Goal: Transaction & Acquisition: Purchase product/service

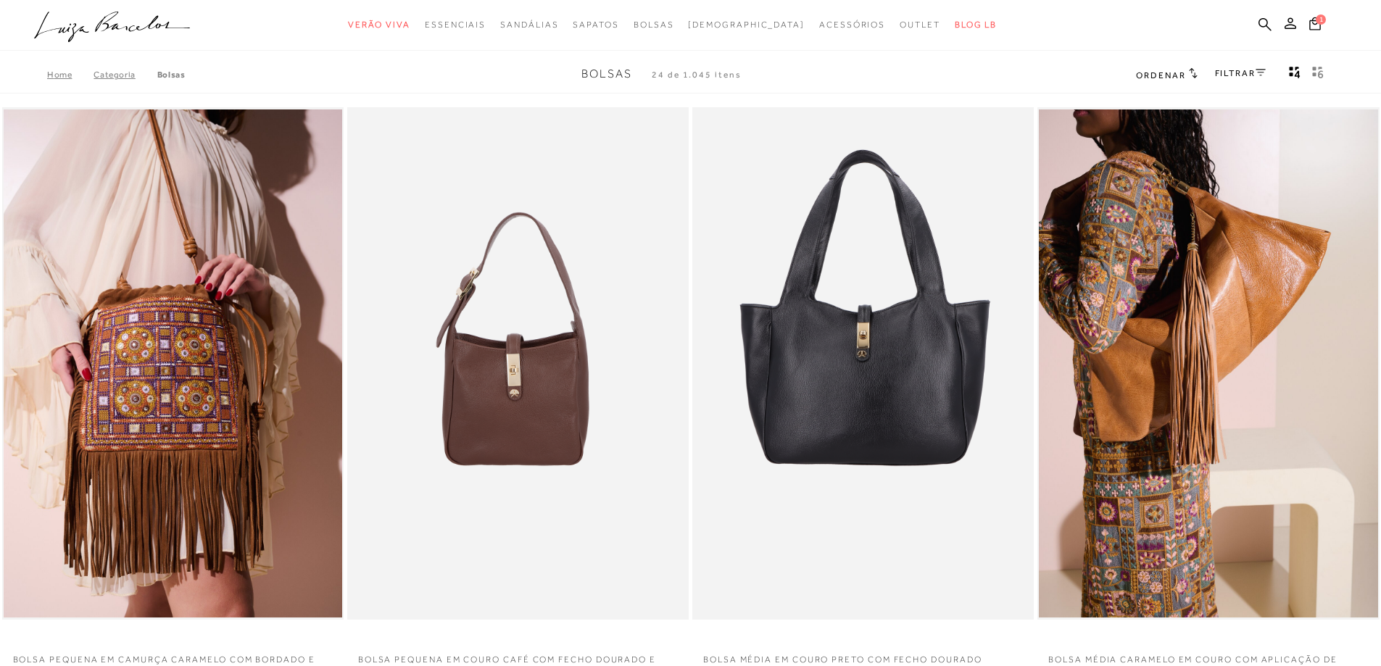
click at [752, 68] on link "FILTRAR" at bounding box center [1240, 73] width 51 height 10
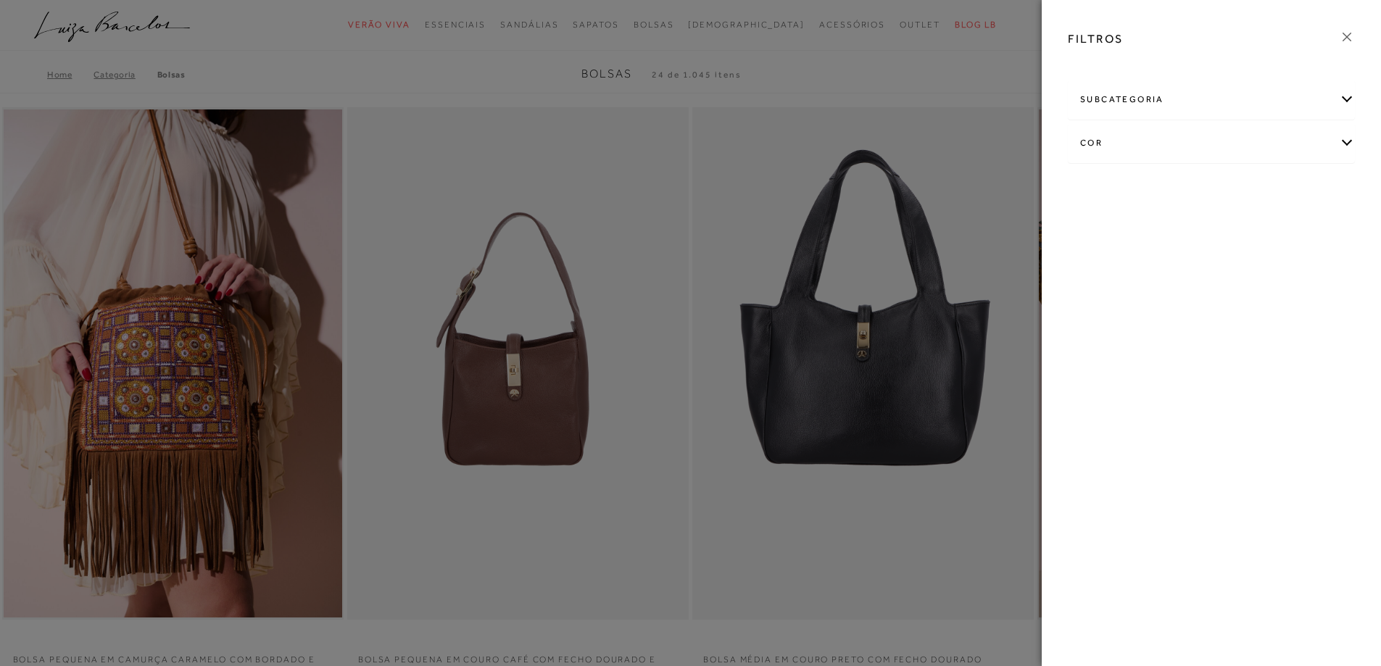
click at [752, 141] on div "cor" at bounding box center [1211, 143] width 286 height 38
click at [752, 289] on link "Ver mais..." at bounding box center [1106, 291] width 39 height 11
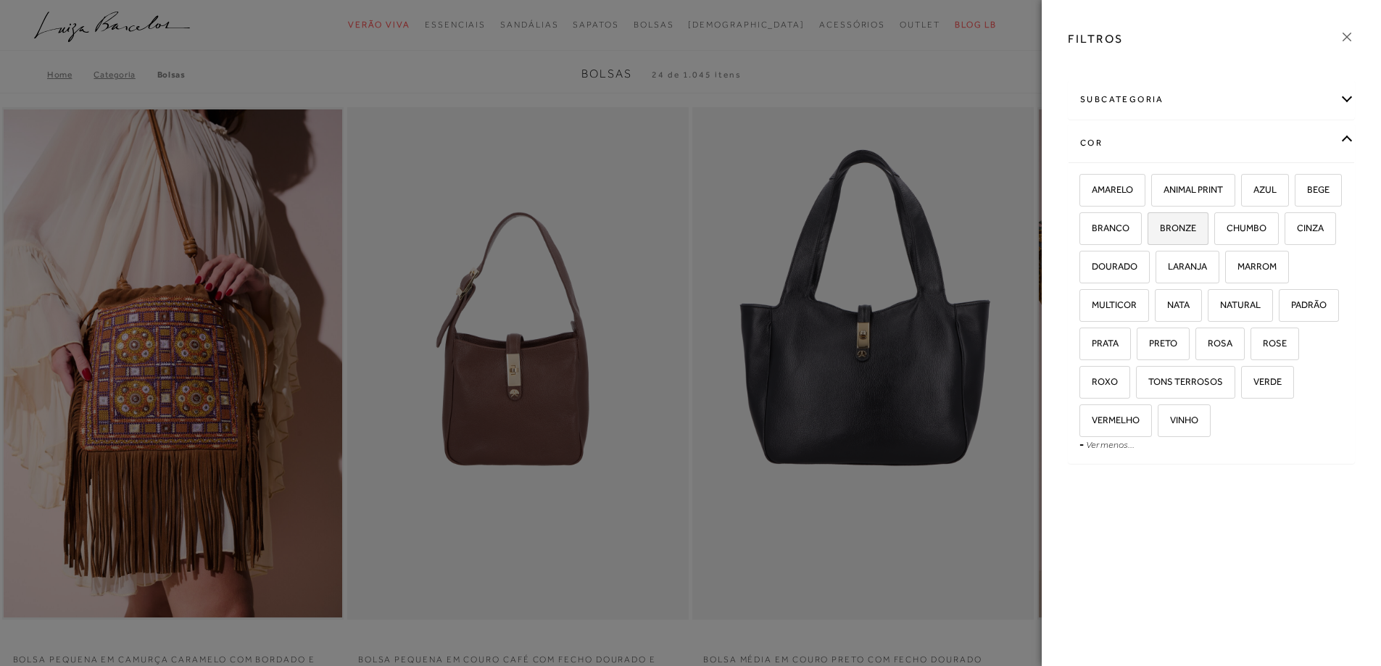
click at [752, 231] on span "BRONZE" at bounding box center [1172, 227] width 47 height 11
click at [752, 231] on input "BRONZE" at bounding box center [1152, 230] width 14 height 14
checkbox input "true"
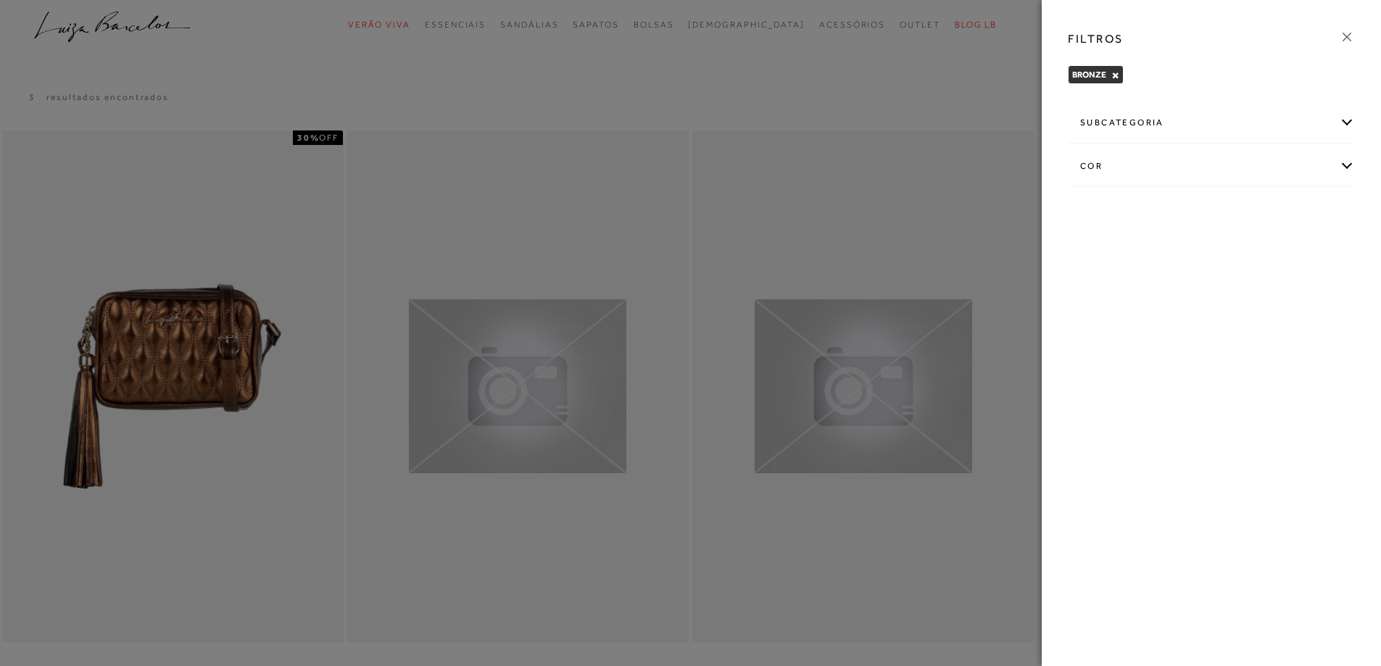
click at [752, 170] on div "cor" at bounding box center [1211, 166] width 286 height 38
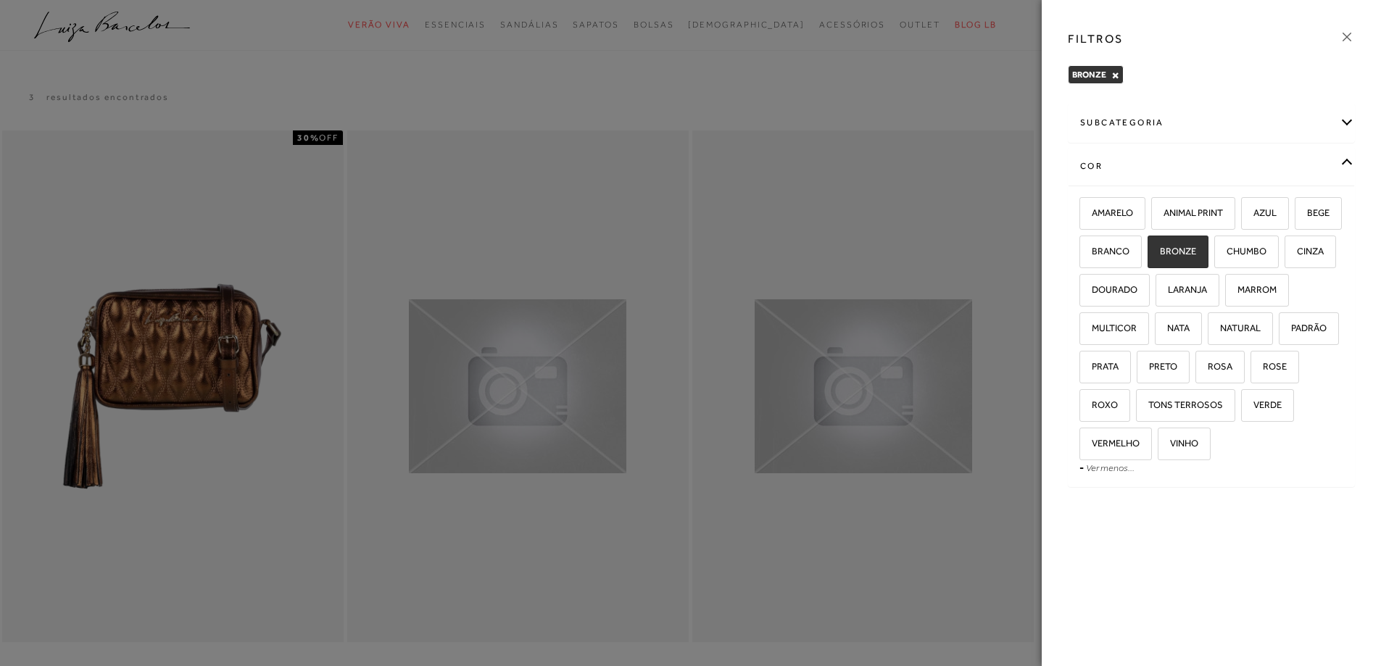
drag, startPoint x: 1243, startPoint y: 251, endPoint x: 1191, endPoint y: 276, distance: 58.0
click at [752, 251] on span "BRONZE" at bounding box center [1172, 251] width 47 height 11
click at [752, 251] on input "BRONZE" at bounding box center [1152, 253] width 14 height 14
checkbox input "false"
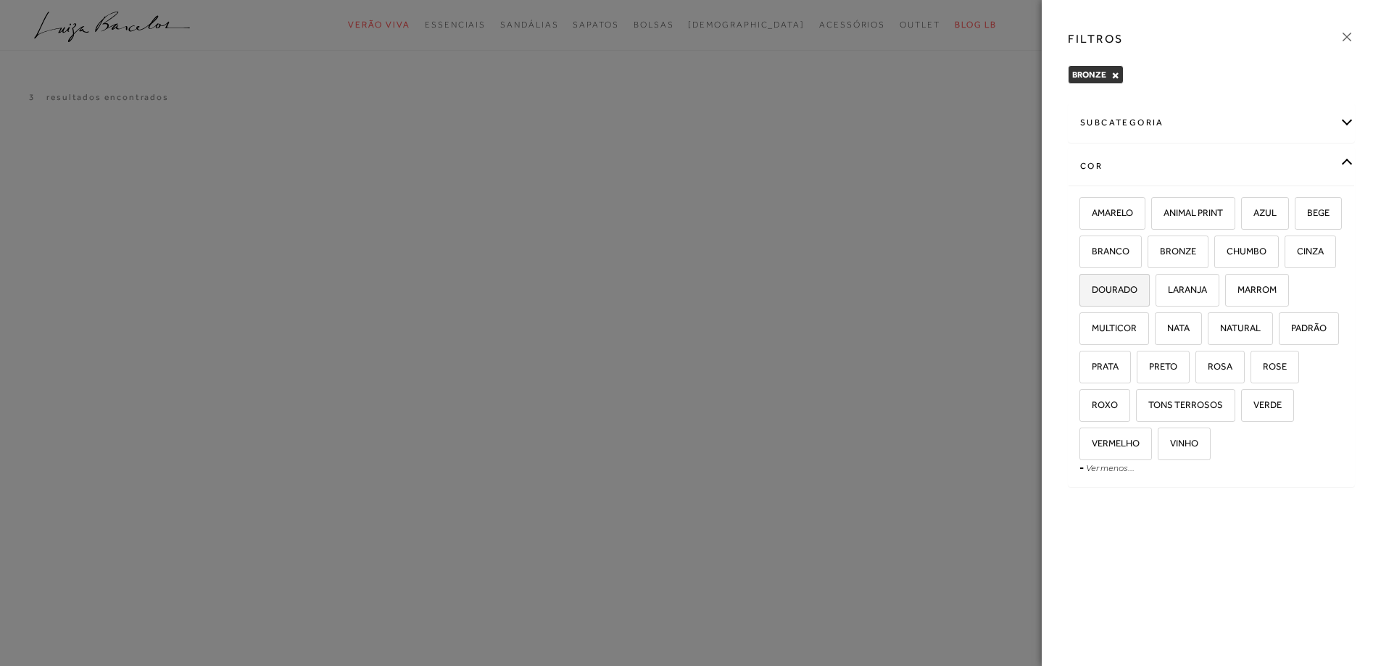
click at [752, 292] on span "DOURADO" at bounding box center [1109, 289] width 57 height 11
click at [752, 292] on input "DOURADO" at bounding box center [1084, 292] width 14 height 14
checkbox input "true"
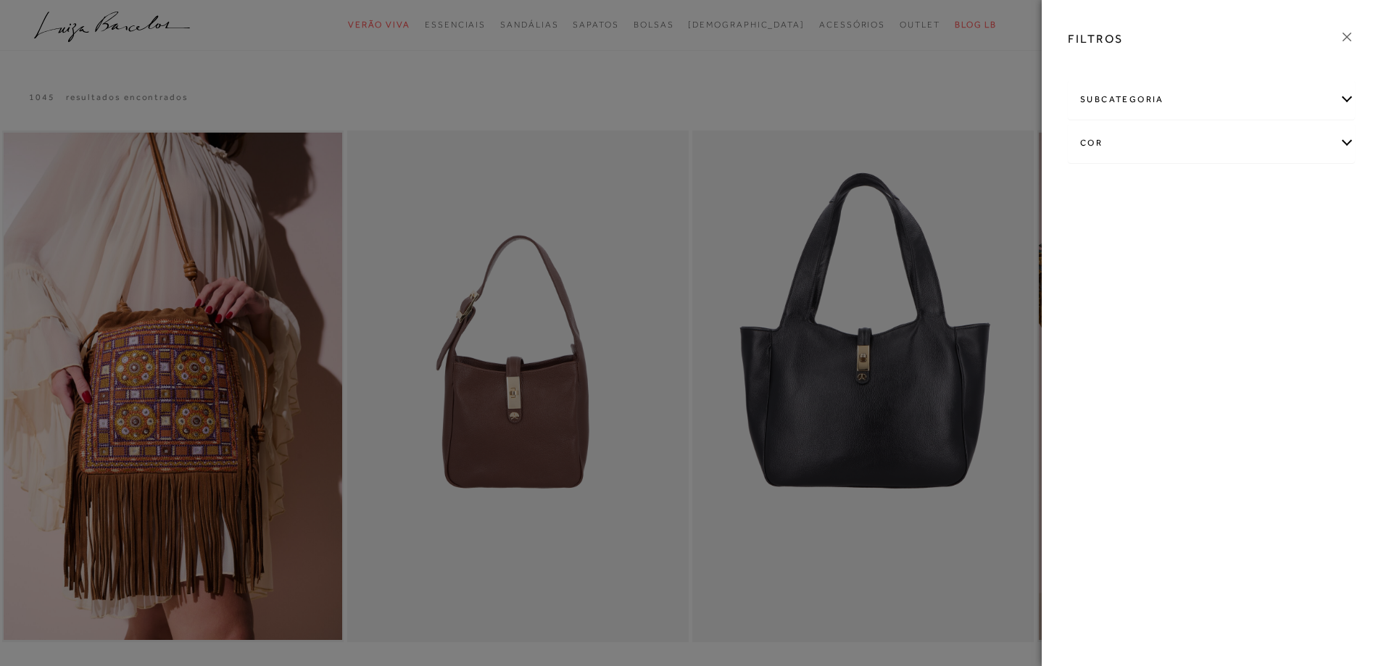
click at [752, 78] on div at bounding box center [690, 333] width 1381 height 666
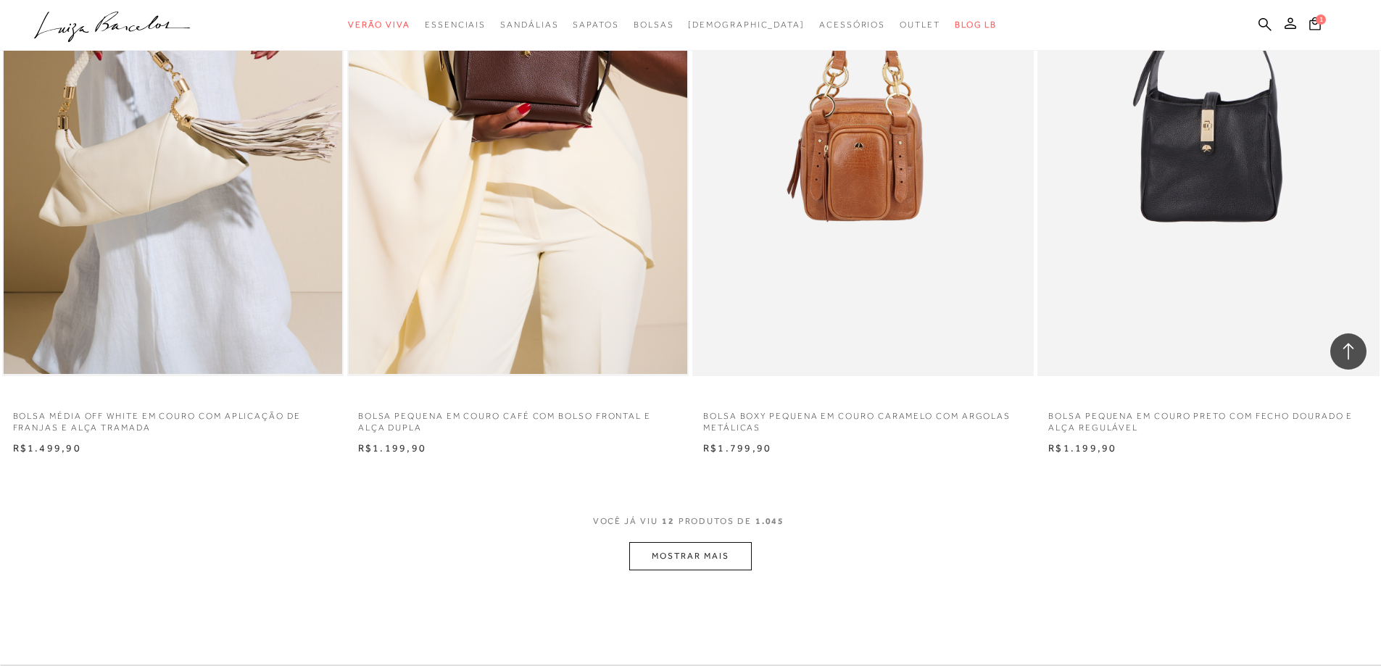
scroll to position [1459, 0]
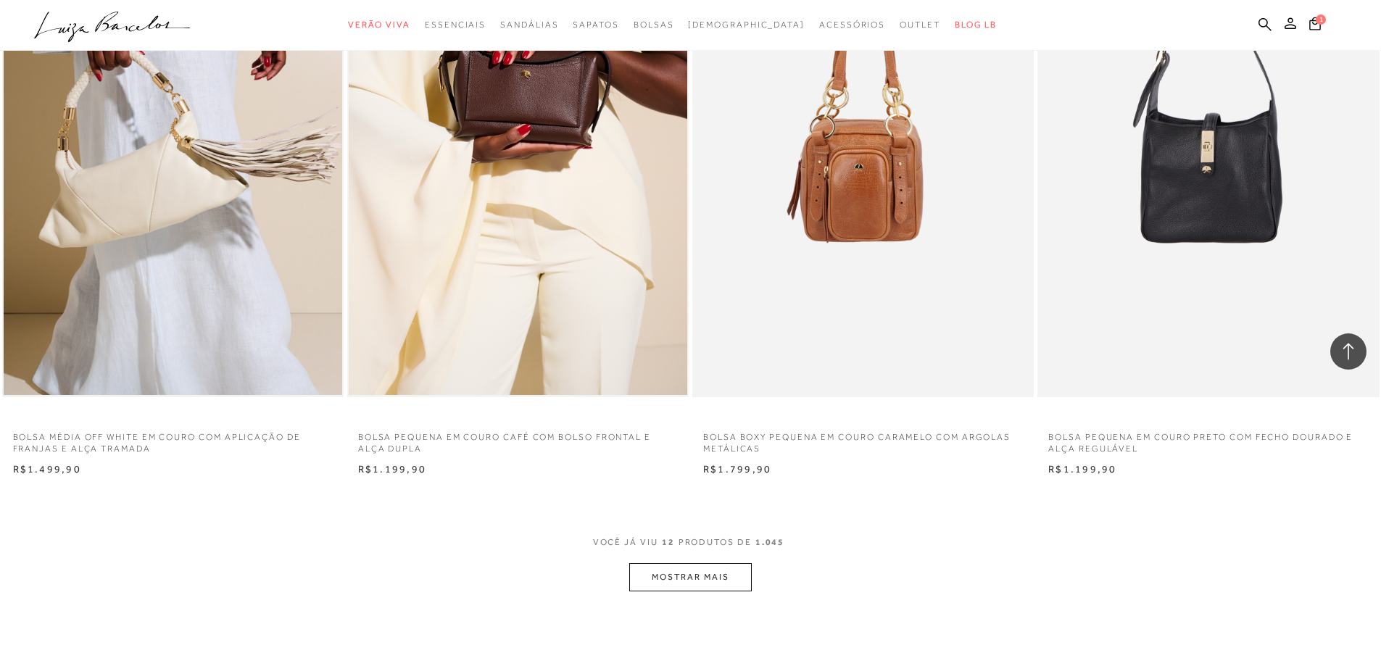
click at [652, 586] on button "MOSTRAR MAIS" at bounding box center [690, 577] width 122 height 28
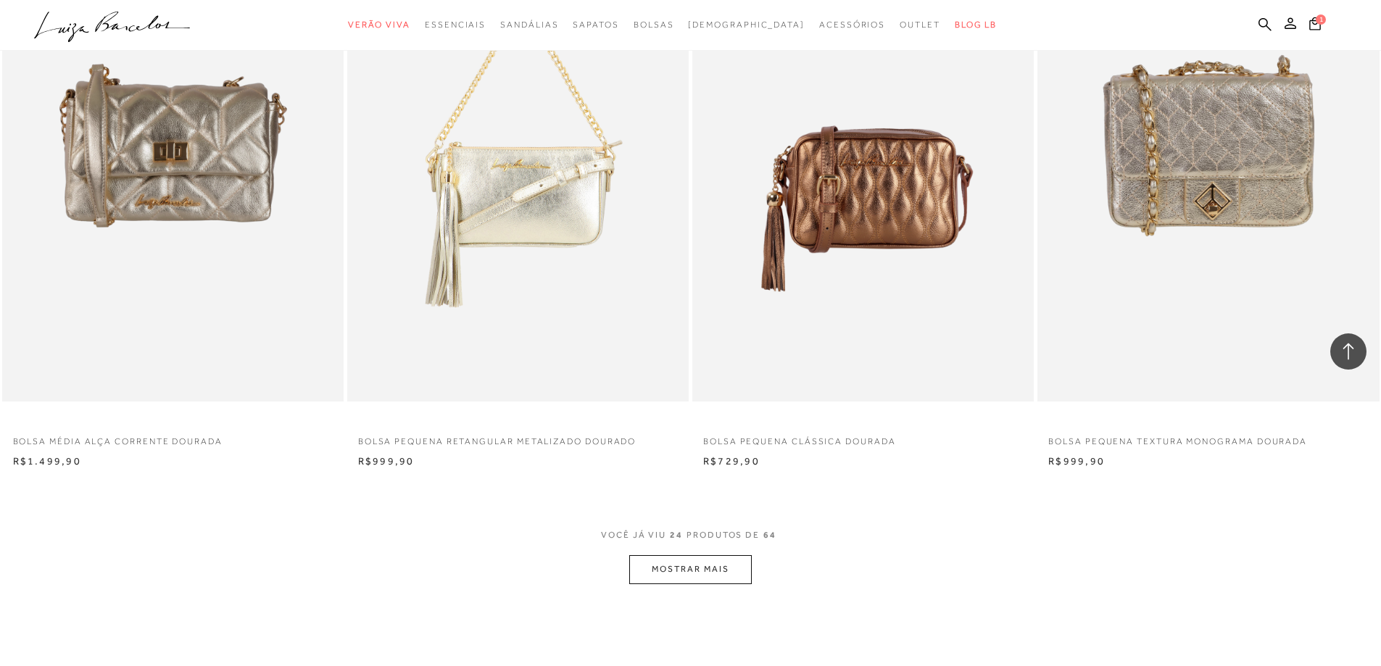
scroll to position [3633, 0]
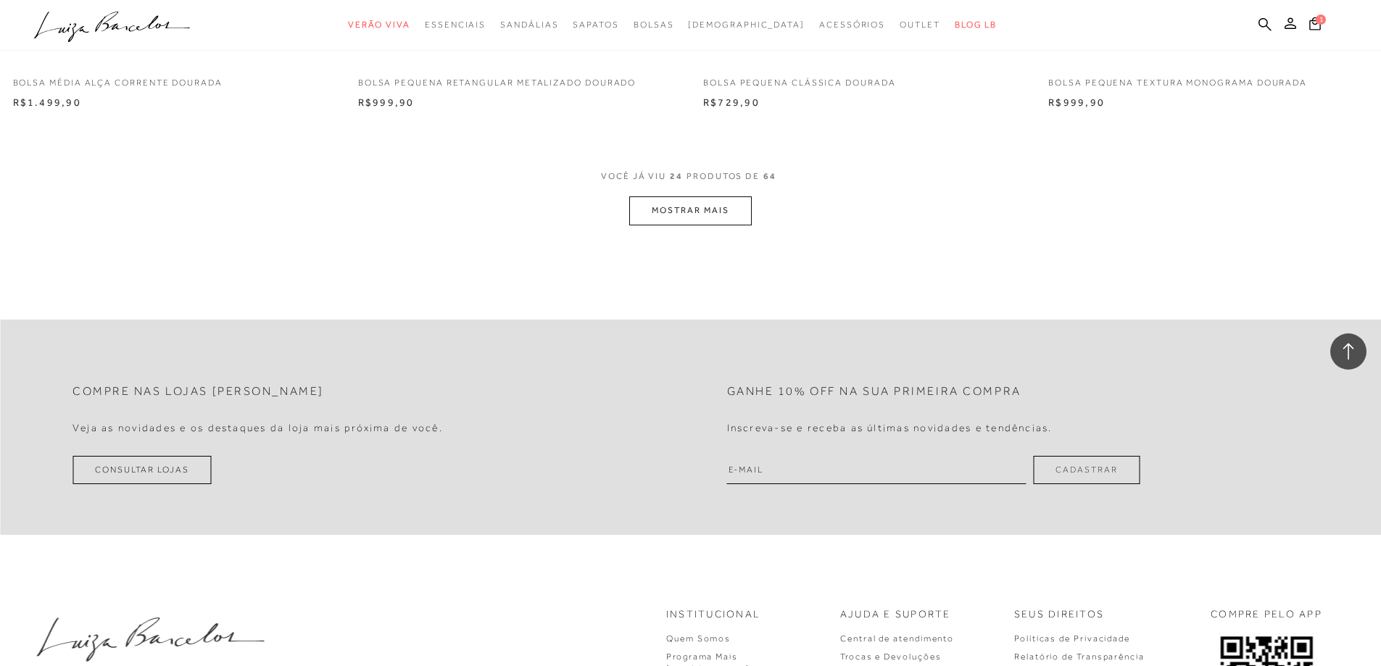
click at [715, 220] on button "MOSTRAR MAIS" at bounding box center [690, 210] width 122 height 28
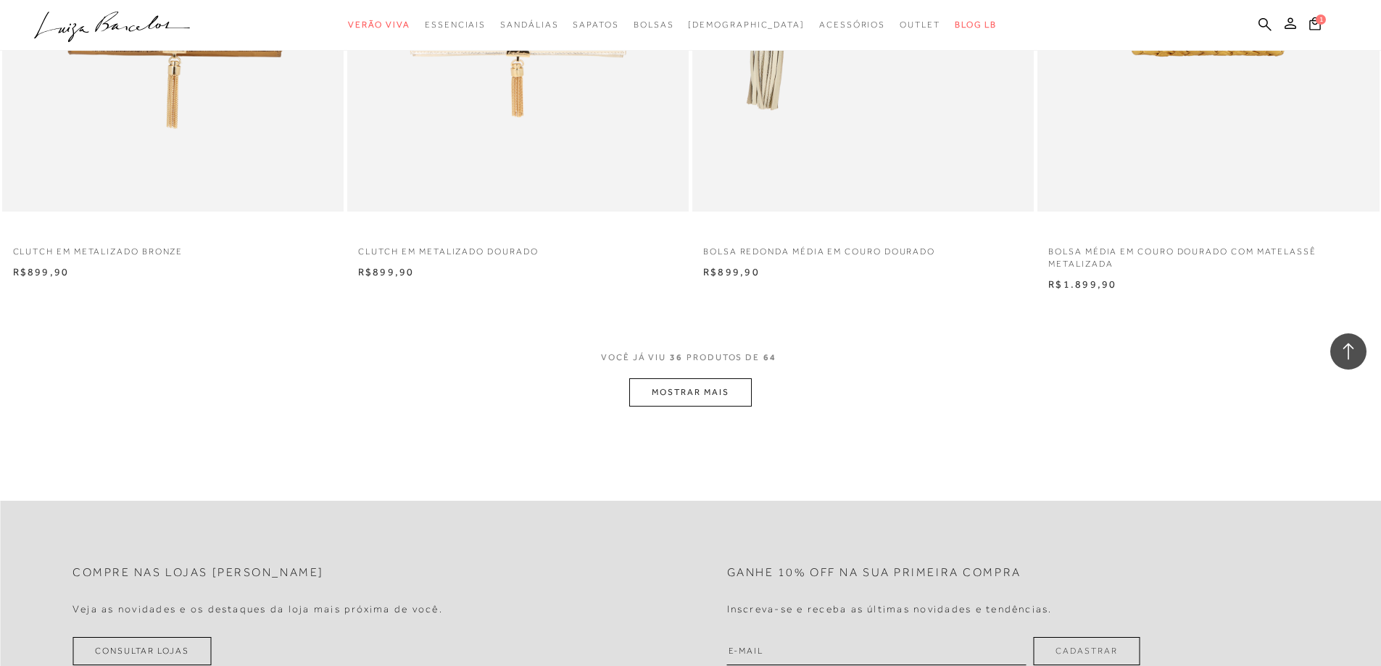
scroll to position [5300, 0]
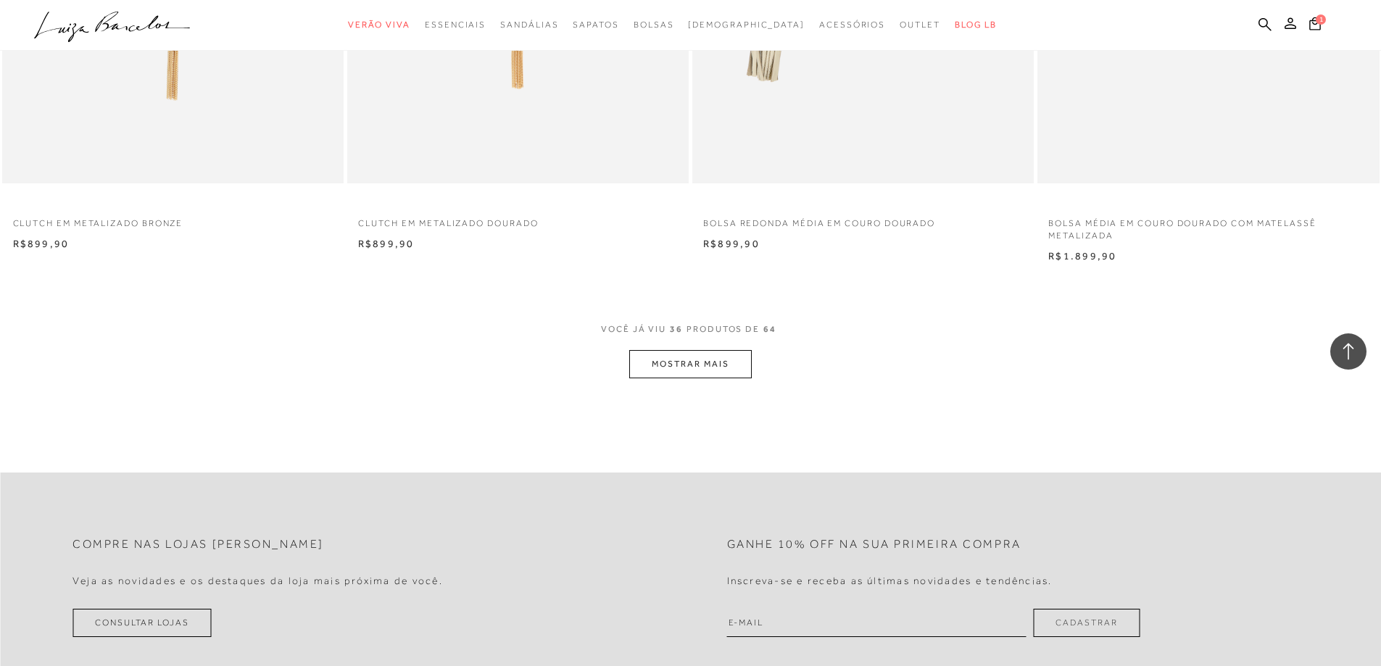
click at [733, 350] on button "MOSTRAR MAIS" at bounding box center [690, 364] width 122 height 28
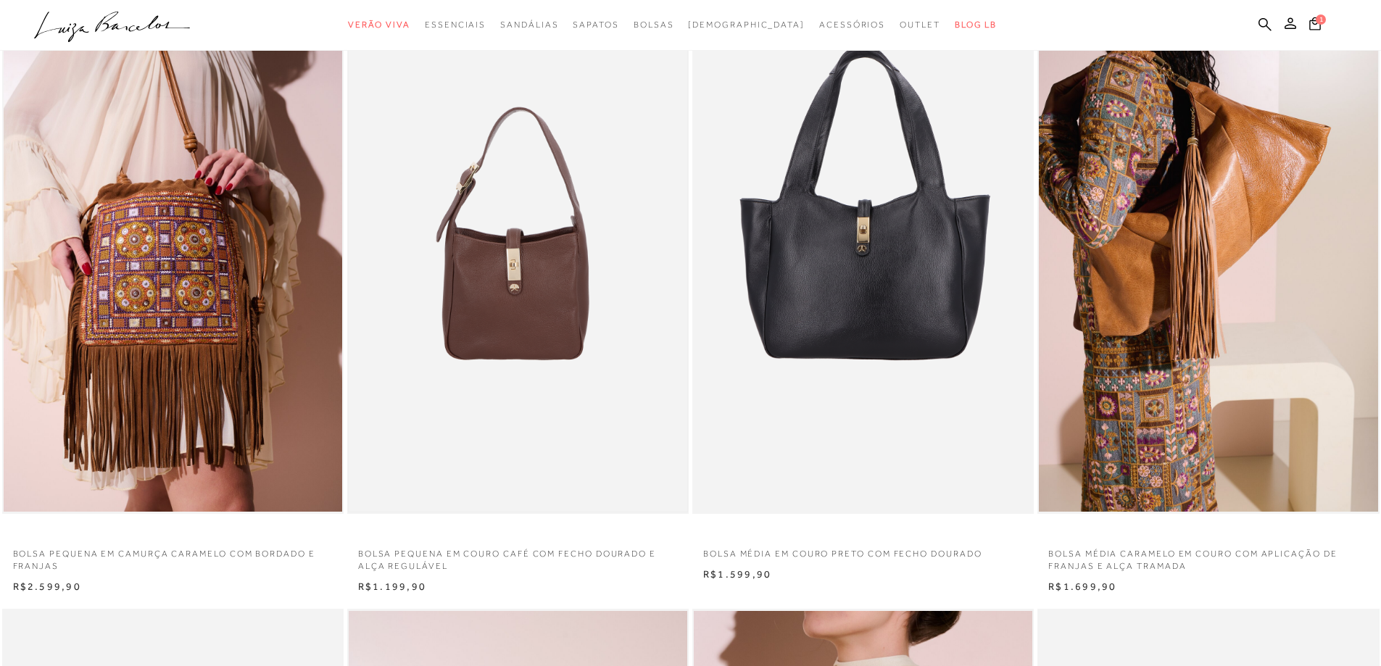
scroll to position [0, 0]
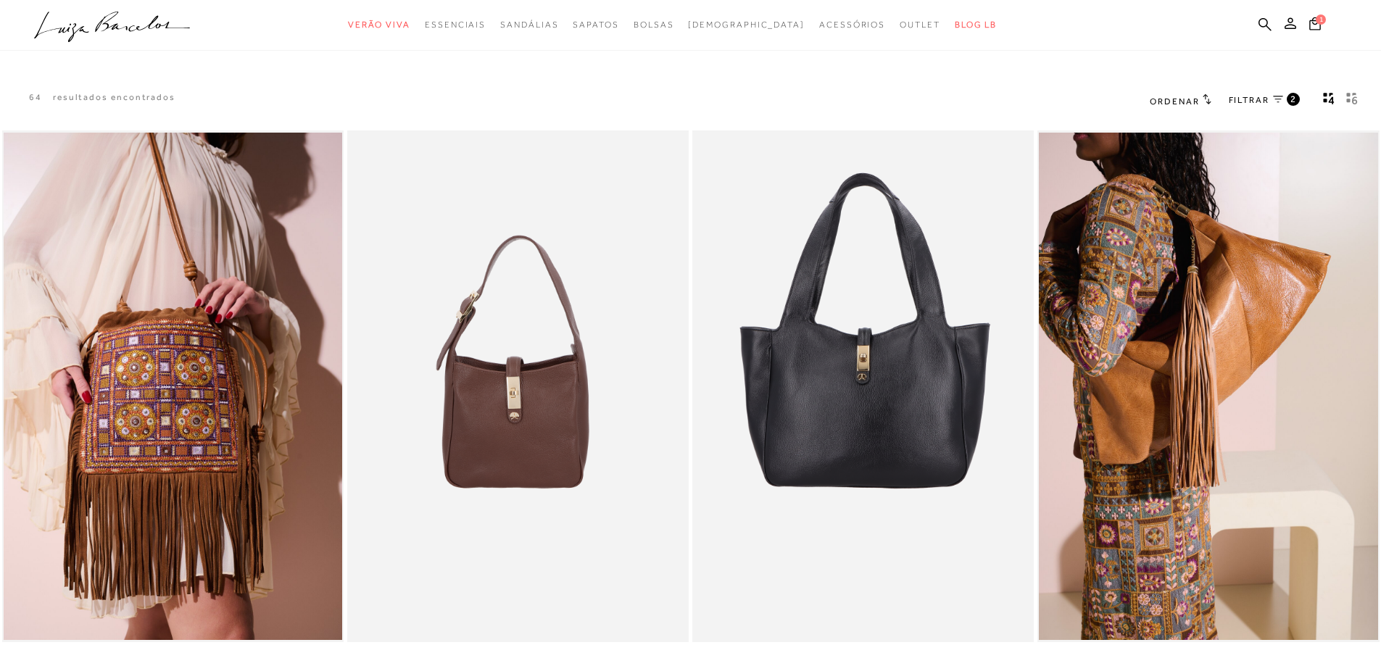
click at [752, 98] on icon at bounding box center [1278, 99] width 10 height 7
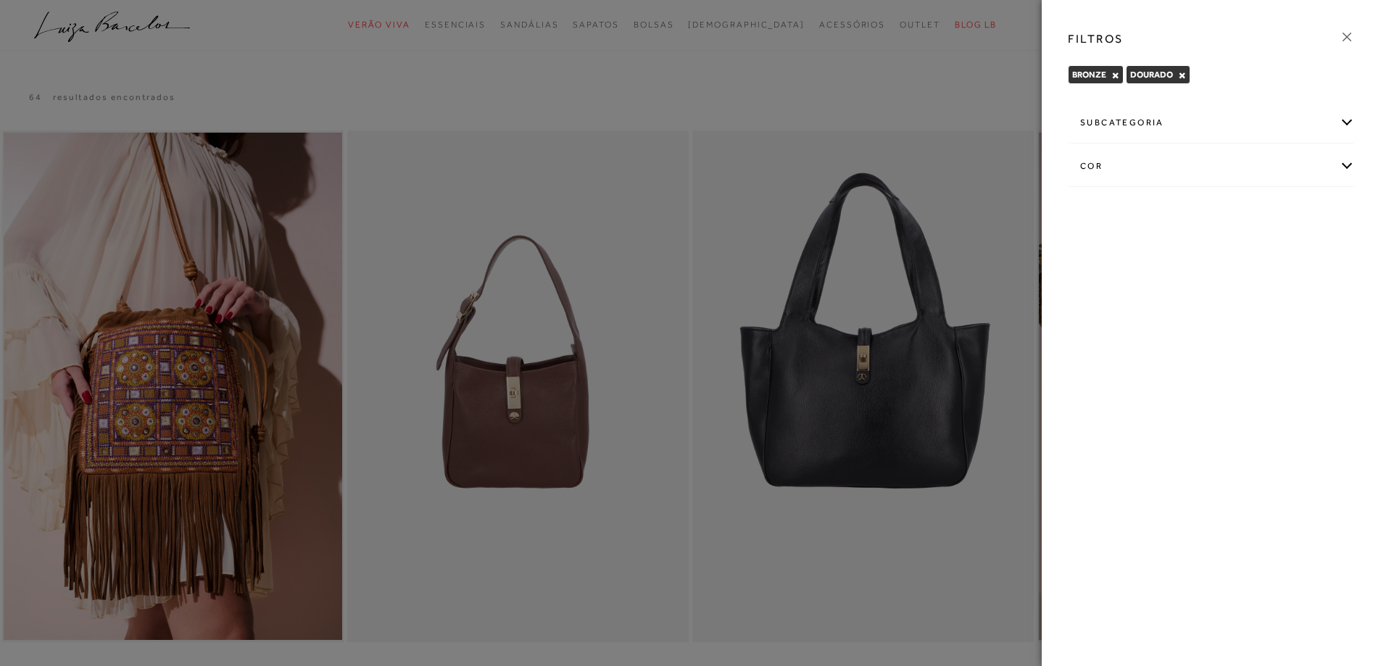
click at [752, 73] on button "×" at bounding box center [1182, 75] width 8 height 10
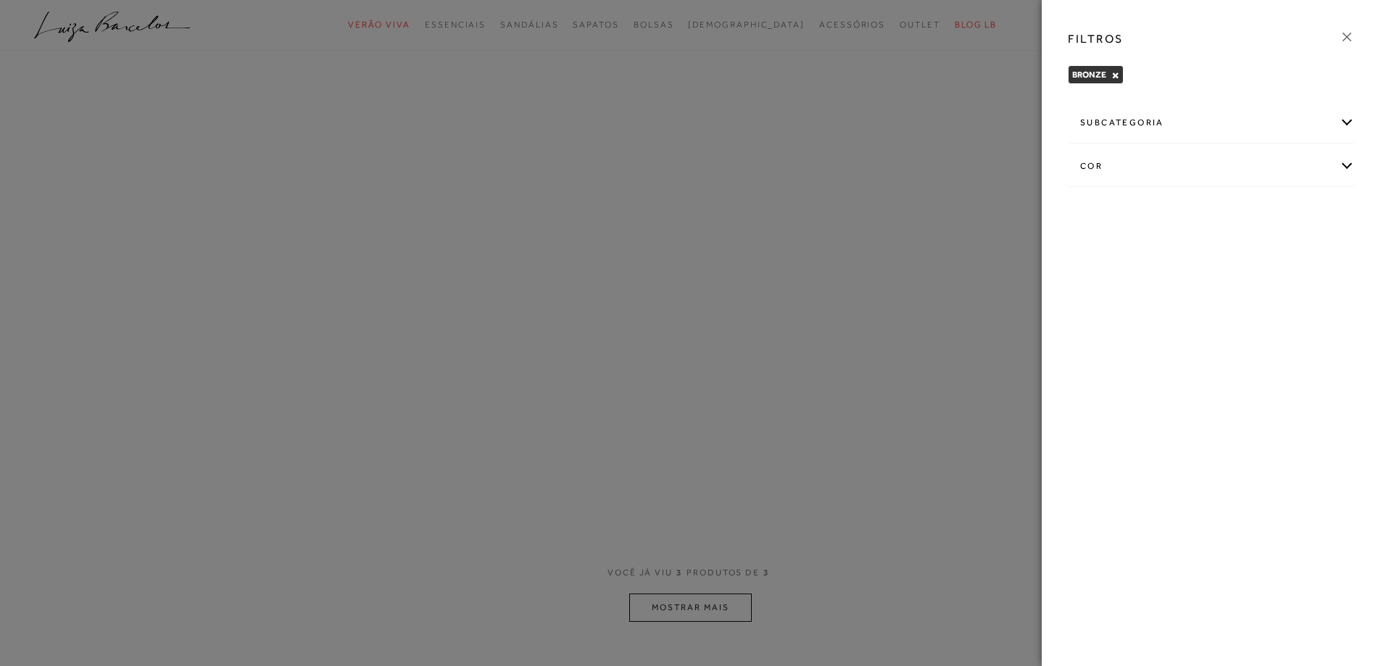
click at [752, 75] on button "×" at bounding box center [1115, 75] width 8 height 10
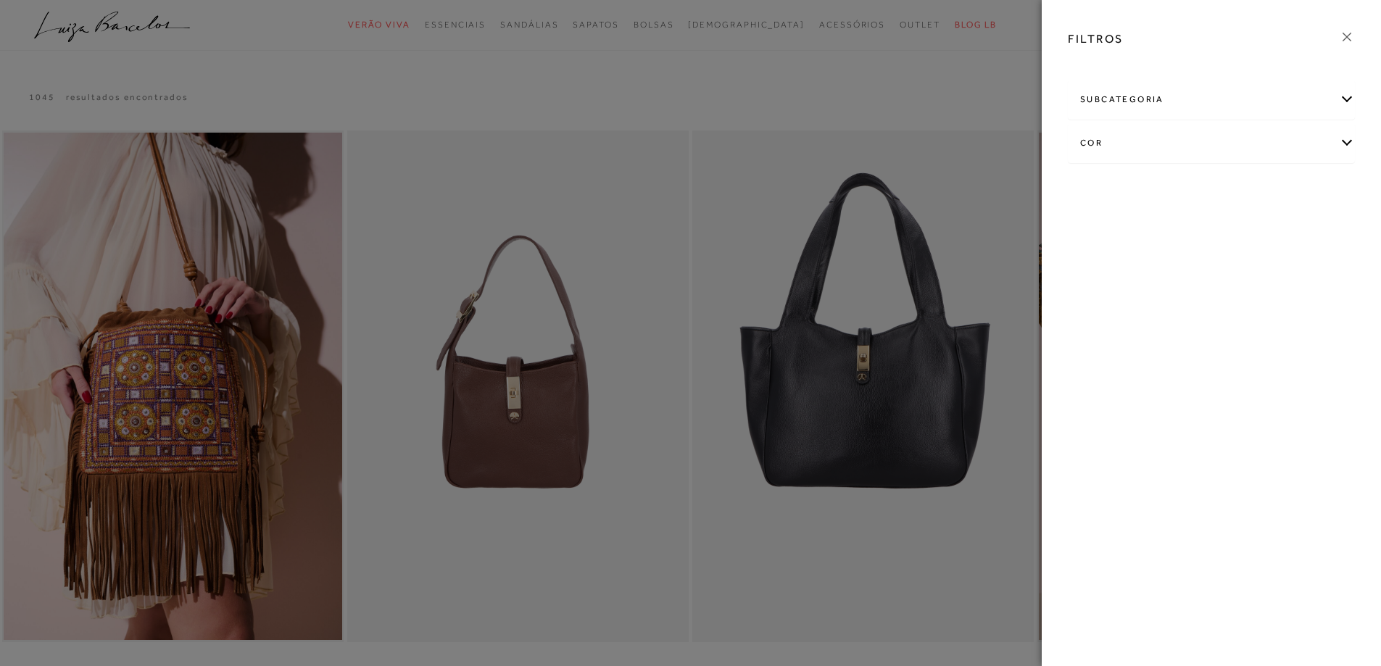
click at [752, 151] on div "cor" at bounding box center [1211, 143] width 286 height 38
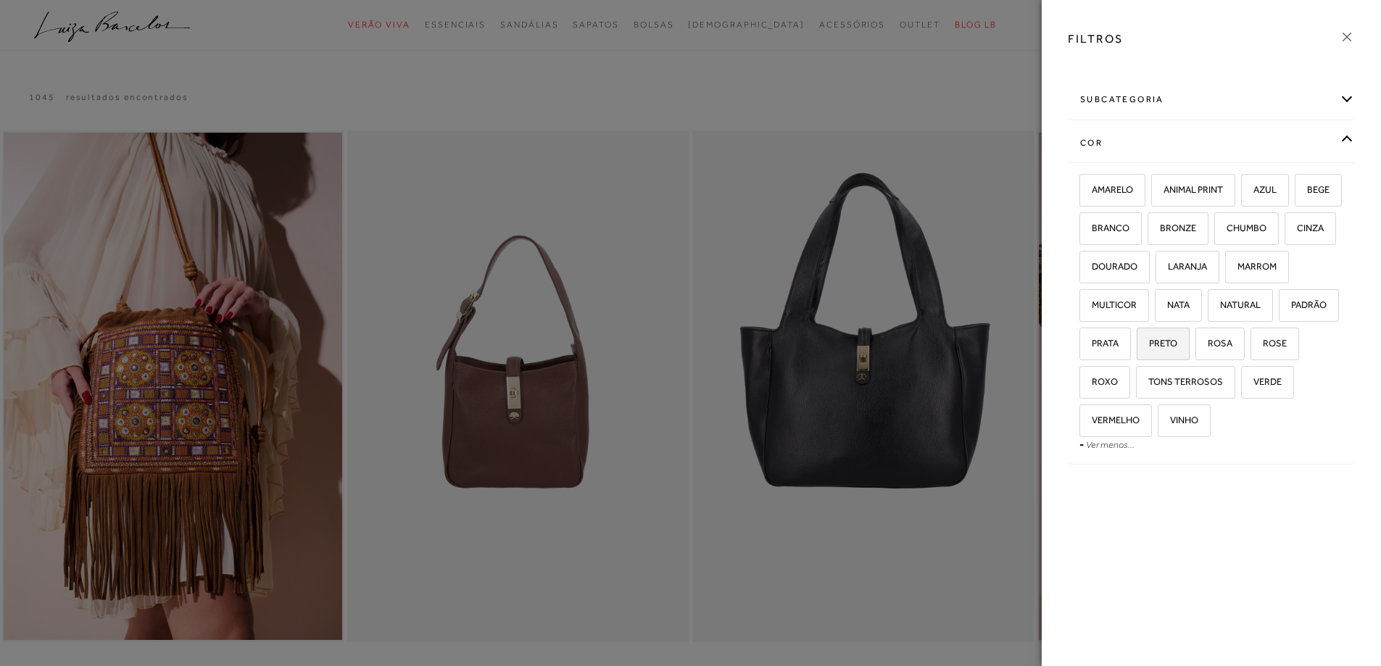
click at [752, 345] on span "PRETO" at bounding box center [1157, 343] width 39 height 11
click at [752, 345] on input "PRETO" at bounding box center [1141, 345] width 14 height 14
checkbox input "true"
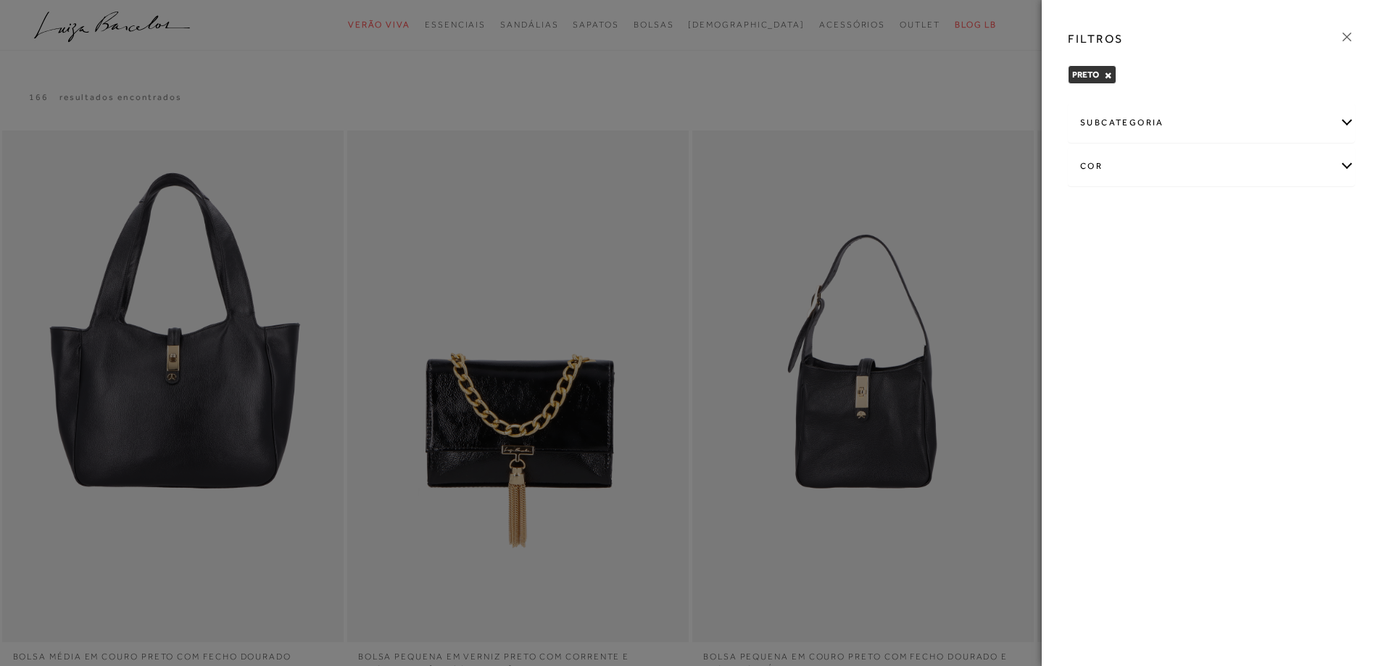
click at [752, 40] on icon at bounding box center [1347, 37] width 16 height 16
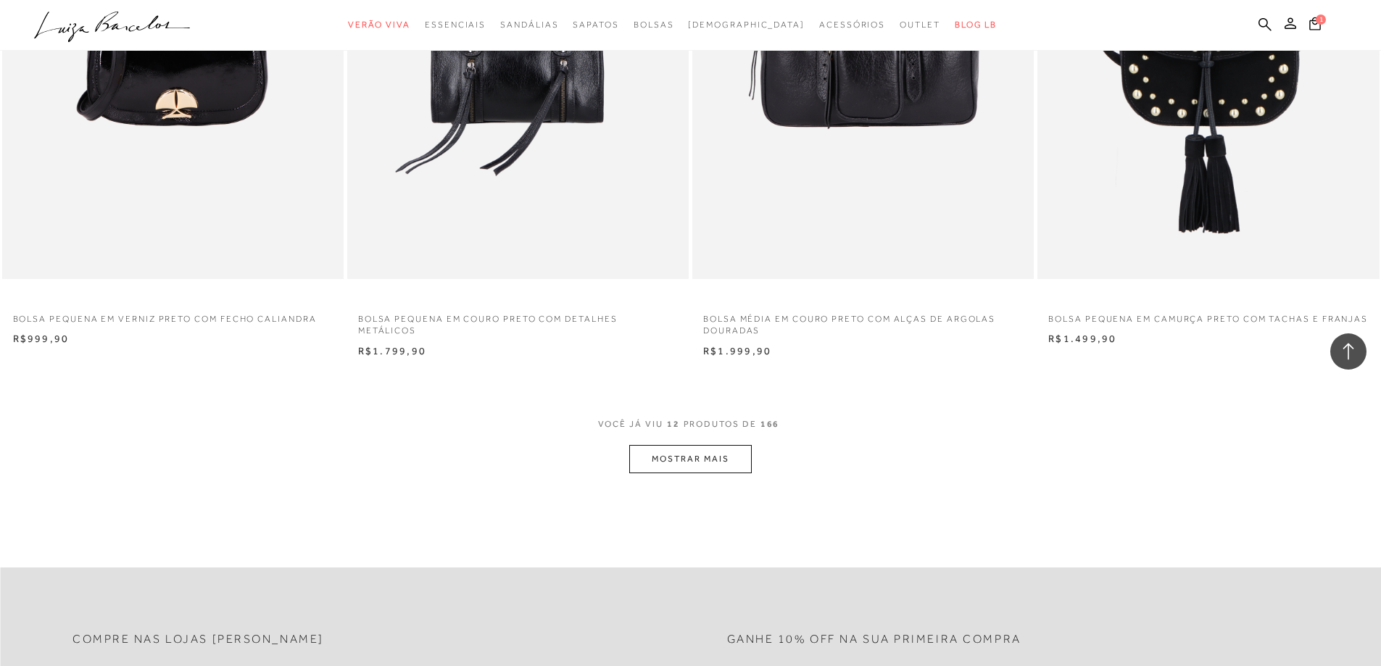
scroll to position [1583, 0]
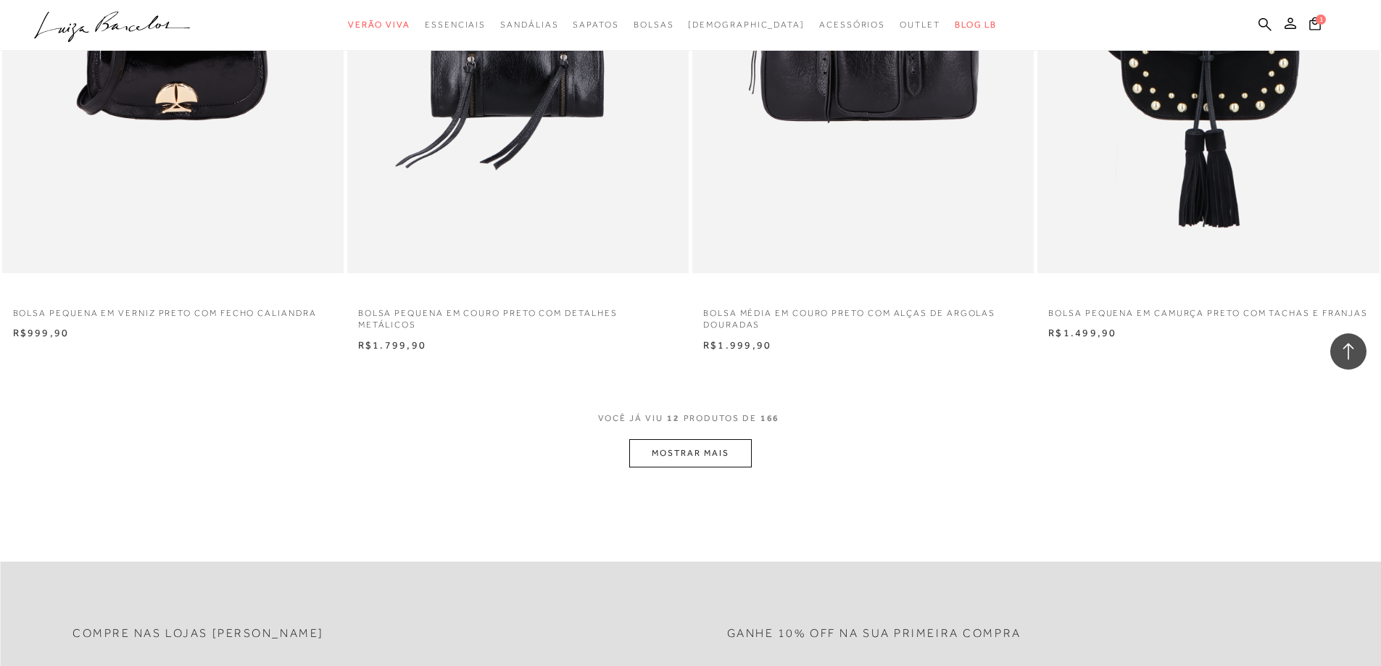
click at [699, 446] on button "MOSTRAR MAIS" at bounding box center [690, 453] width 122 height 28
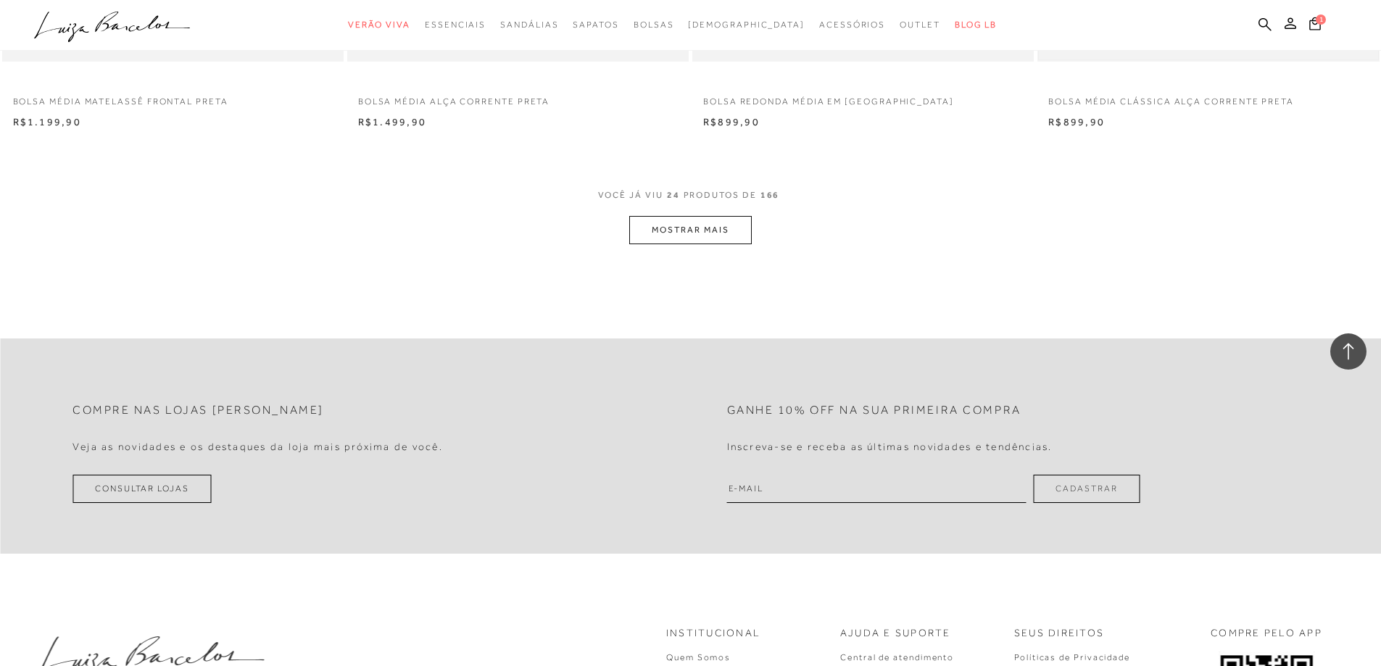
scroll to position [3685, 0]
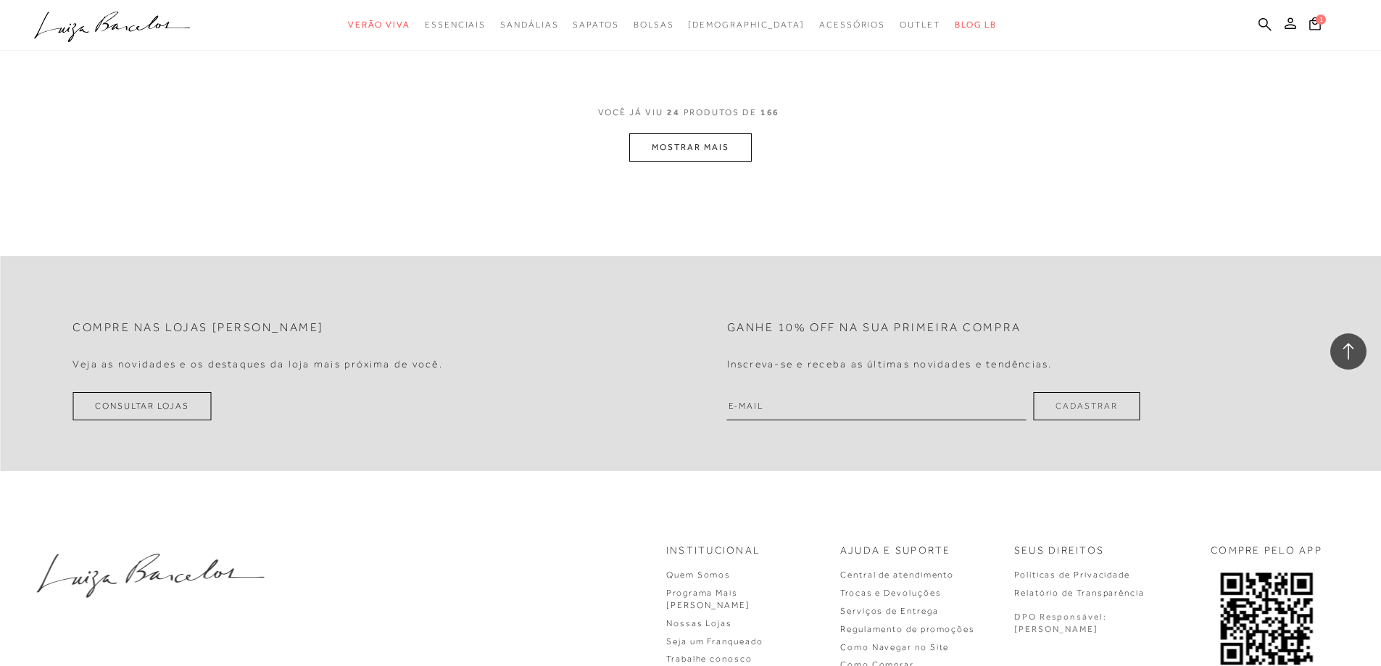
click at [696, 143] on button "MOSTRAR MAIS" at bounding box center [690, 147] width 122 height 28
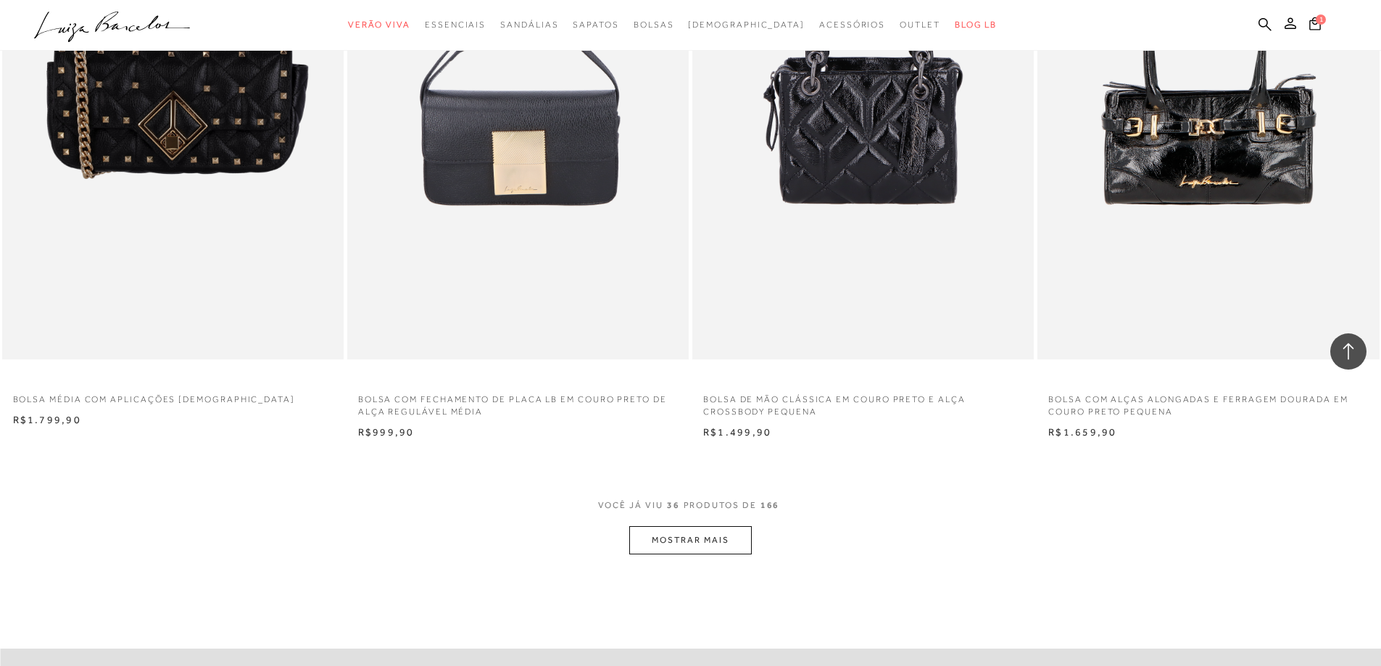
scroll to position [5134, 0]
